Goal: Task Accomplishment & Management: Use online tool/utility

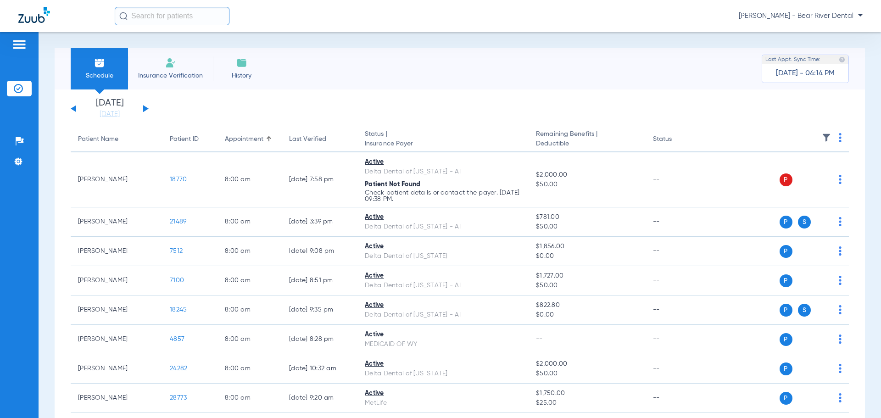
click at [145, 107] on button at bounding box center [146, 108] width 6 height 7
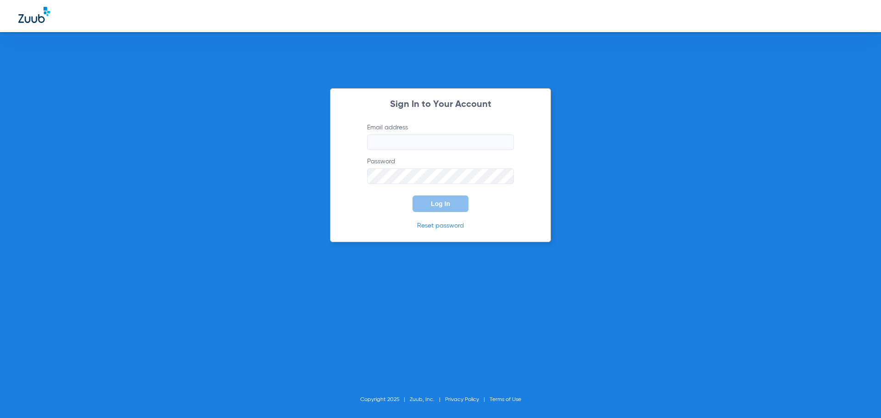
type input "bearriverdental@gmail.com"
click at [444, 209] on button "Log In" at bounding box center [441, 204] width 56 height 17
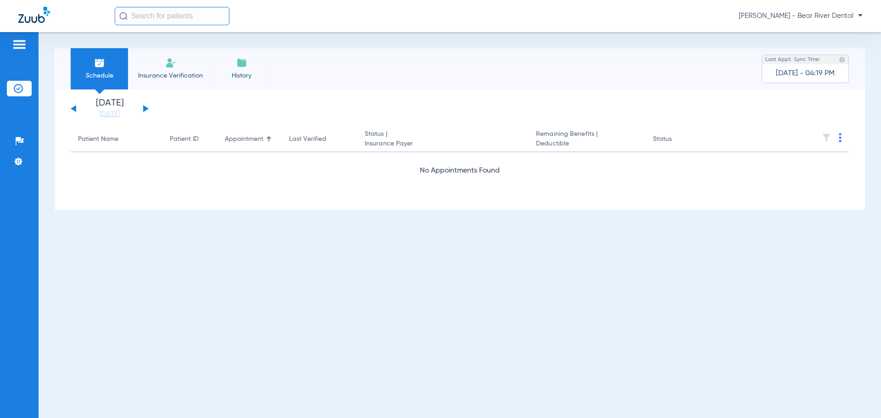
click at [143, 108] on div "Saturday 06-14-2025 Sunday 06-15-2025 Monday 06-16-2025 Tuesday 06-17-2025 Wedn…" at bounding box center [110, 109] width 78 height 20
click at [144, 110] on button at bounding box center [146, 108] width 6 height 7
click at [146, 110] on div "Saturday 06-14-2025 Sunday 06-15-2025 Monday 06-16-2025 Tuesday 06-17-2025 Wedn…" at bounding box center [110, 109] width 78 height 20
click at [146, 107] on button at bounding box center [146, 108] width 6 height 7
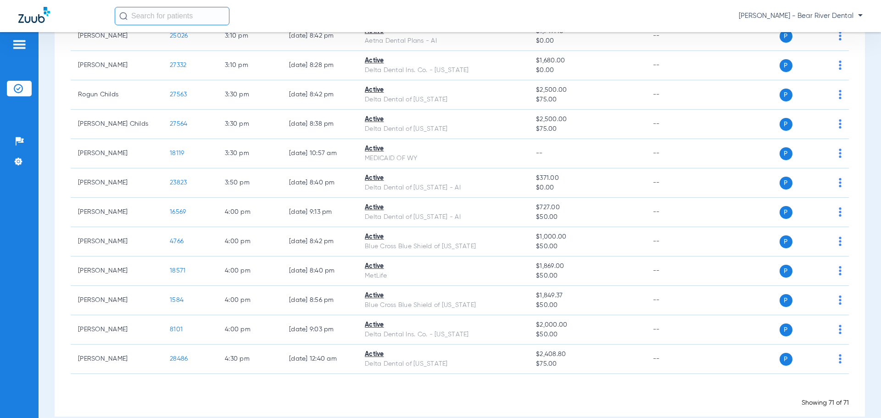
scroll to position [2187, 0]
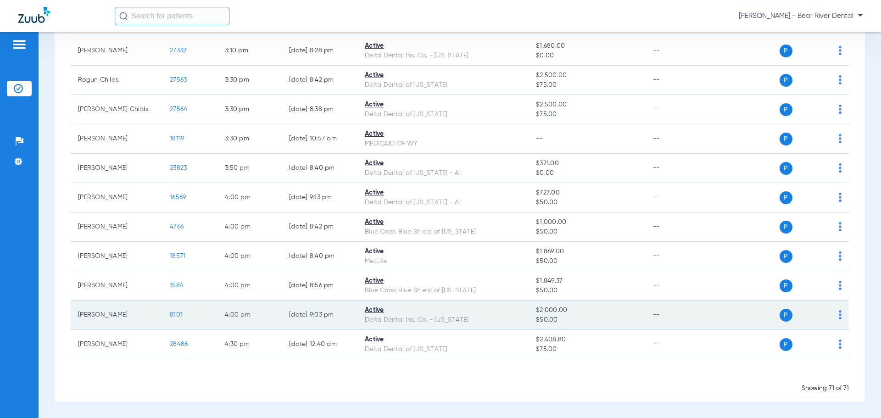
click at [839, 317] on img at bounding box center [840, 314] width 3 height 9
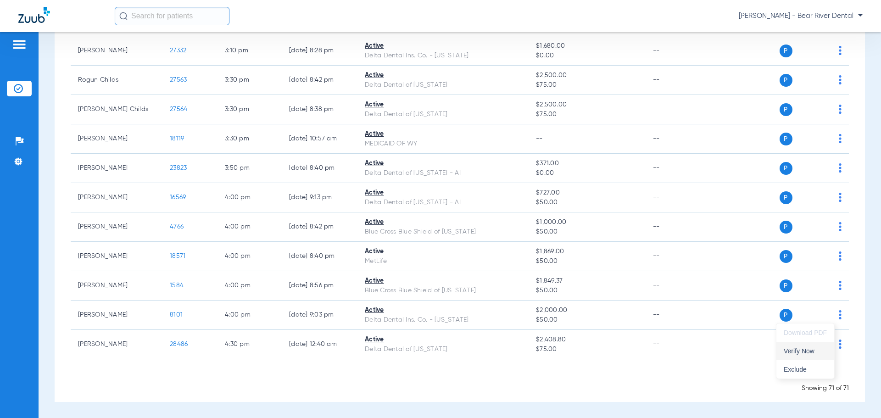
click at [817, 350] on span "Verify Now" at bounding box center [805, 351] width 43 height 6
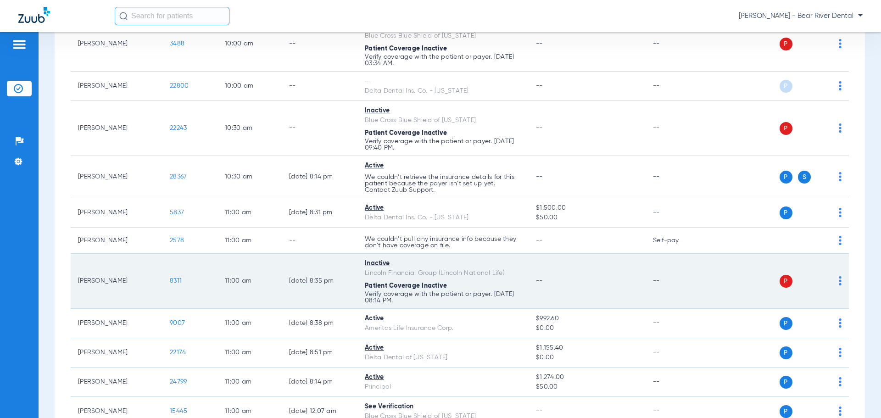
scroll to position [764, 0]
